Goal: Task Accomplishment & Management: Complete application form

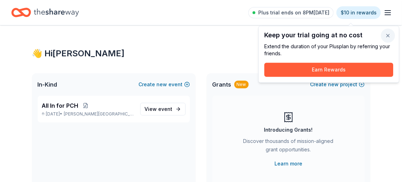
click at [384, 38] on button "button" at bounding box center [387, 36] width 14 height 14
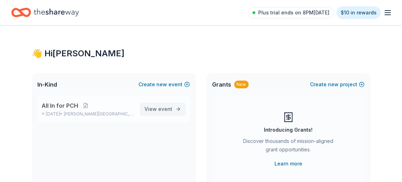
click at [158, 112] on span "event" at bounding box center [165, 109] width 14 height 6
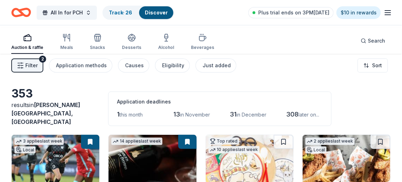
click at [38, 70] on span "Filter" at bounding box center [31, 65] width 12 height 8
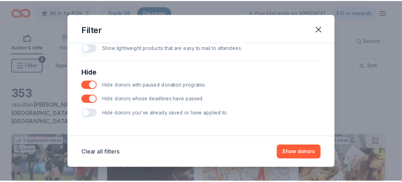
scroll to position [493, 0]
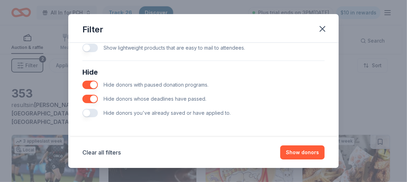
click at [82, 109] on button "button" at bounding box center [89, 113] width 15 height 8
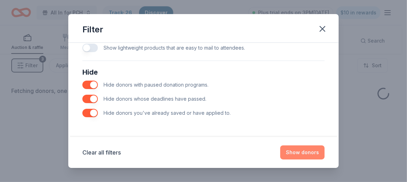
click at [322, 148] on button "Show donors" at bounding box center [302, 152] width 44 height 14
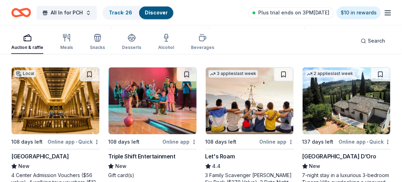
scroll to position [422, 0]
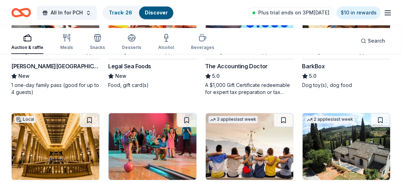
click at [67, 44] on img at bounding box center [56, 10] width 88 height 67
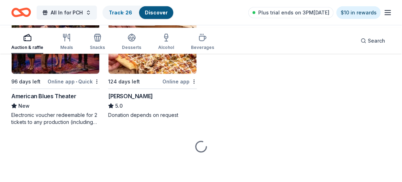
scroll to position [1784, 0]
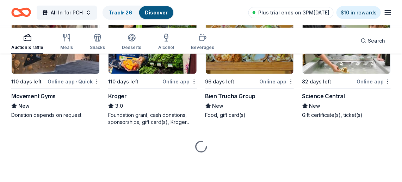
scroll to position [3790, 0]
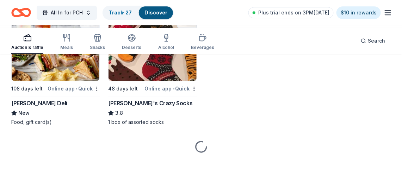
scroll to position [4247, 0]
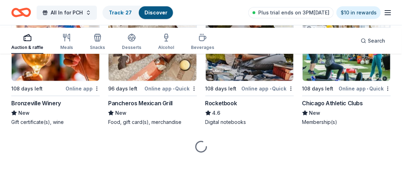
scroll to position [4845, 0]
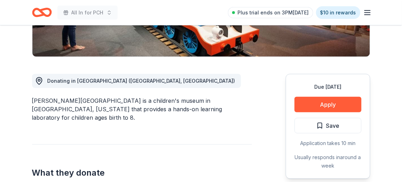
scroll to position [176, 0]
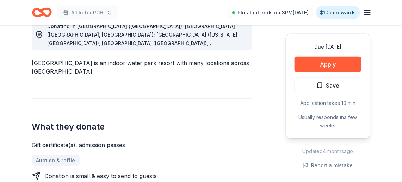
scroll to position [246, 0]
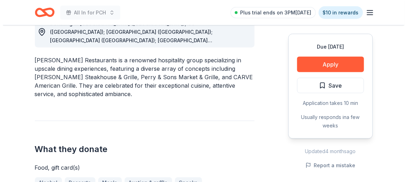
scroll to position [212, 0]
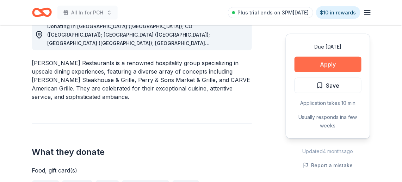
click at [318, 72] on button "Apply" at bounding box center [327, 64] width 67 height 15
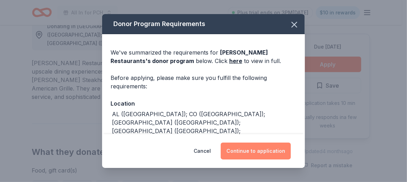
click at [284, 146] on button "Continue to application" at bounding box center [256, 151] width 70 height 17
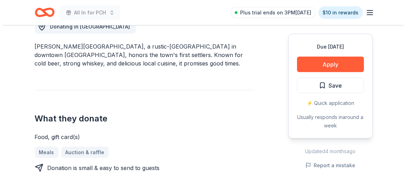
scroll to position [212, 0]
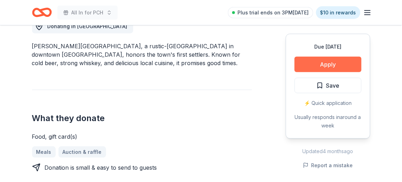
click at [317, 72] on button "Apply" at bounding box center [327, 64] width 67 height 15
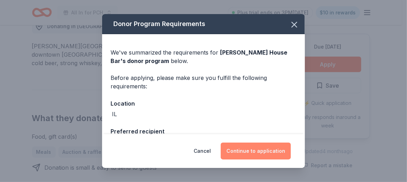
click at [278, 146] on button "Continue to application" at bounding box center [256, 151] width 70 height 17
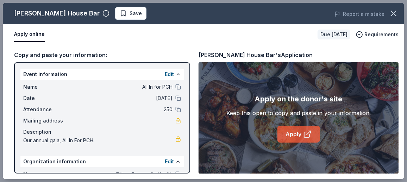
click at [304, 143] on link "Apply" at bounding box center [298, 134] width 43 height 17
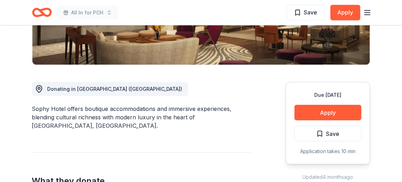
scroll to position [143, 0]
